Goal: Task Accomplishment & Management: Manage account settings

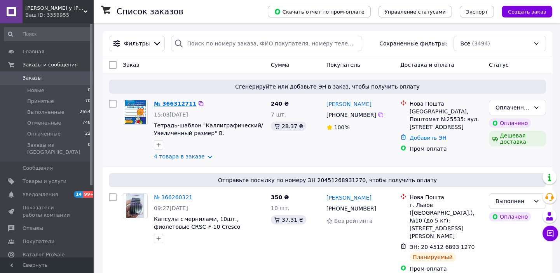
click at [173, 101] on link "№ 366312711" at bounding box center [175, 104] width 42 height 6
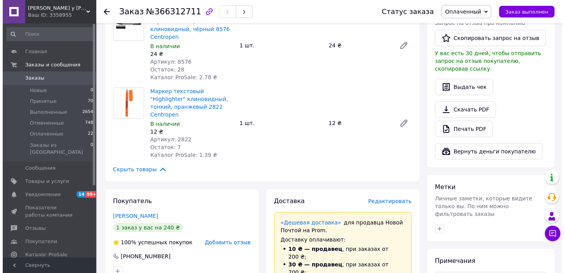
scroll to position [318, 0]
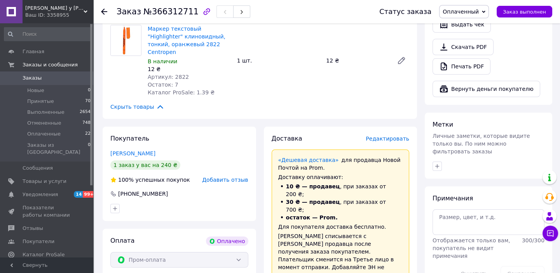
click at [377, 134] on div "Доставка Редактировать" at bounding box center [341, 138] width 138 height 9
click at [377, 136] on span "Редактировать" at bounding box center [388, 139] width 44 height 6
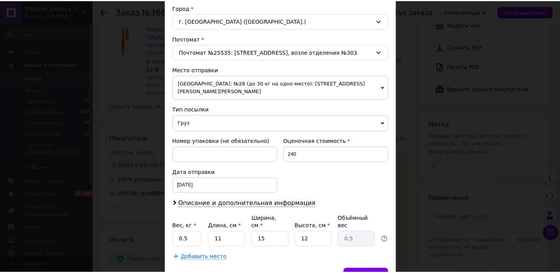
scroll to position [242, 0]
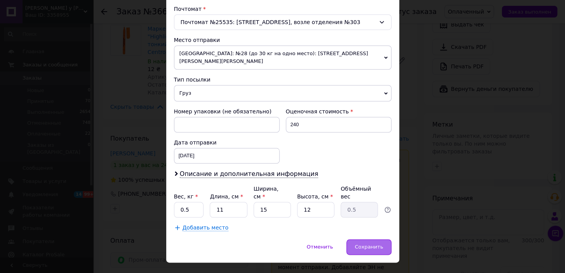
click at [373, 244] on span "Сохранить" at bounding box center [369, 247] width 28 height 6
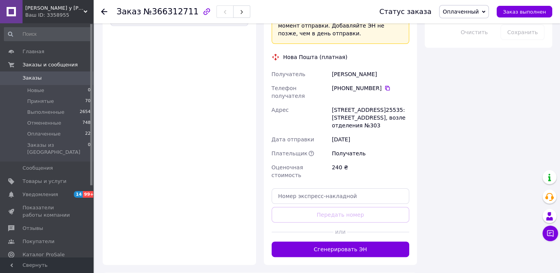
scroll to position [565, 0]
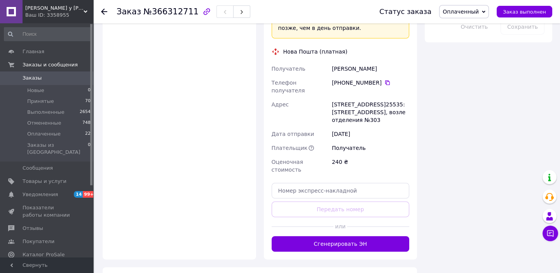
click at [350, 236] on button "Сгенерировать ЭН" at bounding box center [341, 244] width 138 height 16
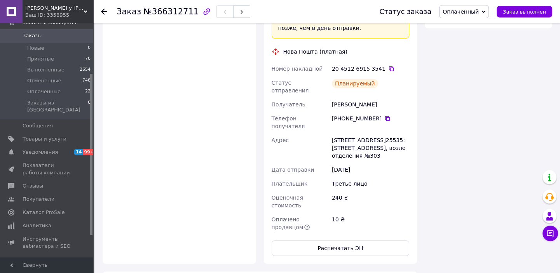
scroll to position [104, 0]
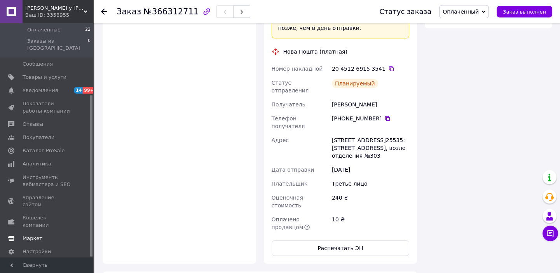
click at [65, 235] on span "Маркет" at bounding box center [47, 238] width 49 height 7
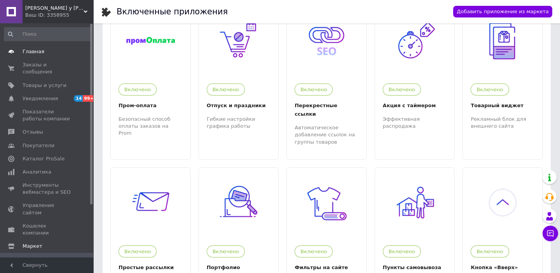
click at [40, 52] on span "Главная" at bounding box center [34, 51] width 22 height 7
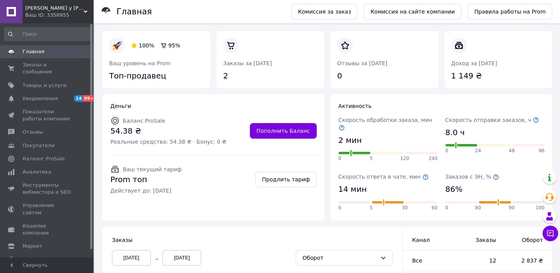
click at [32, 51] on span "Главная" at bounding box center [34, 51] width 22 height 7
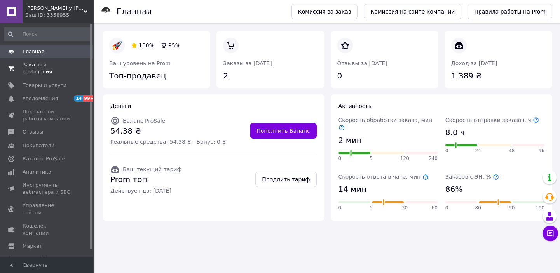
click at [47, 68] on span "Заказы и сообщения" at bounding box center [47, 68] width 49 height 14
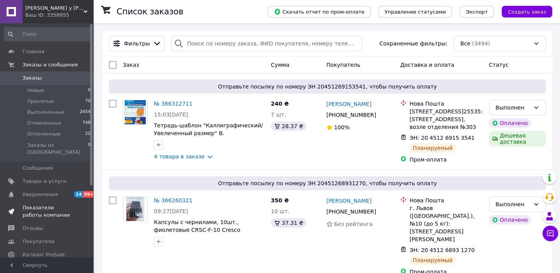
click at [58, 201] on link "Показатели работы компании" at bounding box center [47, 211] width 95 height 20
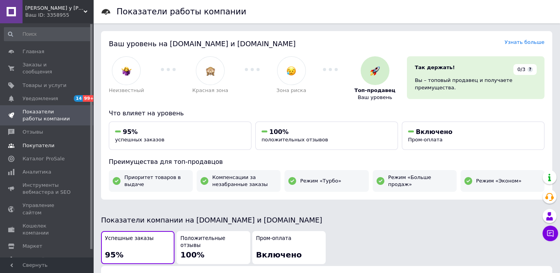
click at [58, 144] on link "Покупатели" at bounding box center [47, 145] width 95 height 13
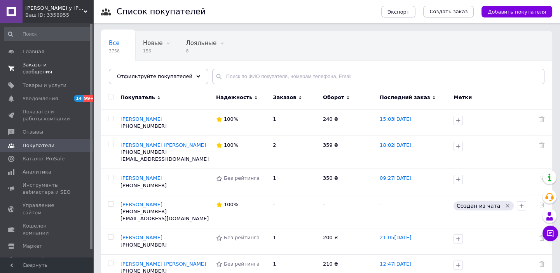
click at [48, 68] on span "Заказы и сообщения" at bounding box center [47, 68] width 49 height 14
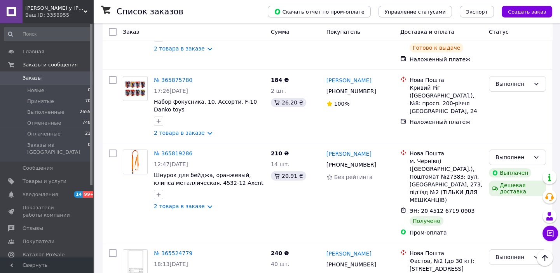
scroll to position [282, 0]
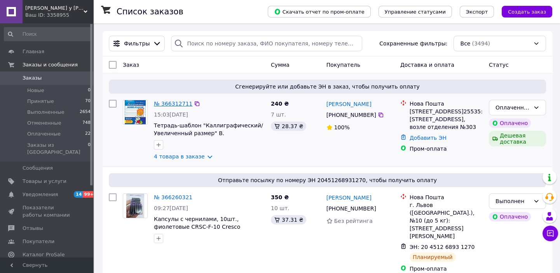
click at [181, 103] on link "№ 366312711" at bounding box center [173, 104] width 38 height 6
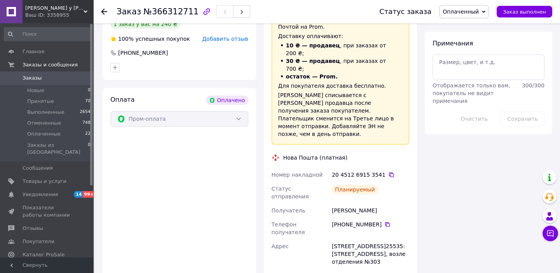
scroll to position [565, 0]
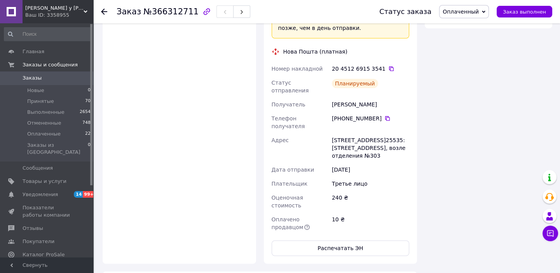
click at [50, 76] on span "Заказы" at bounding box center [47, 78] width 49 height 7
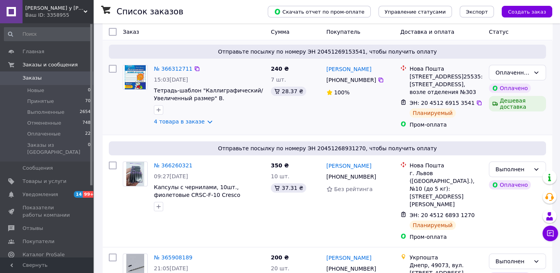
scroll to position [35, 0]
